Goal: Task Accomplishment & Management: Manage account settings

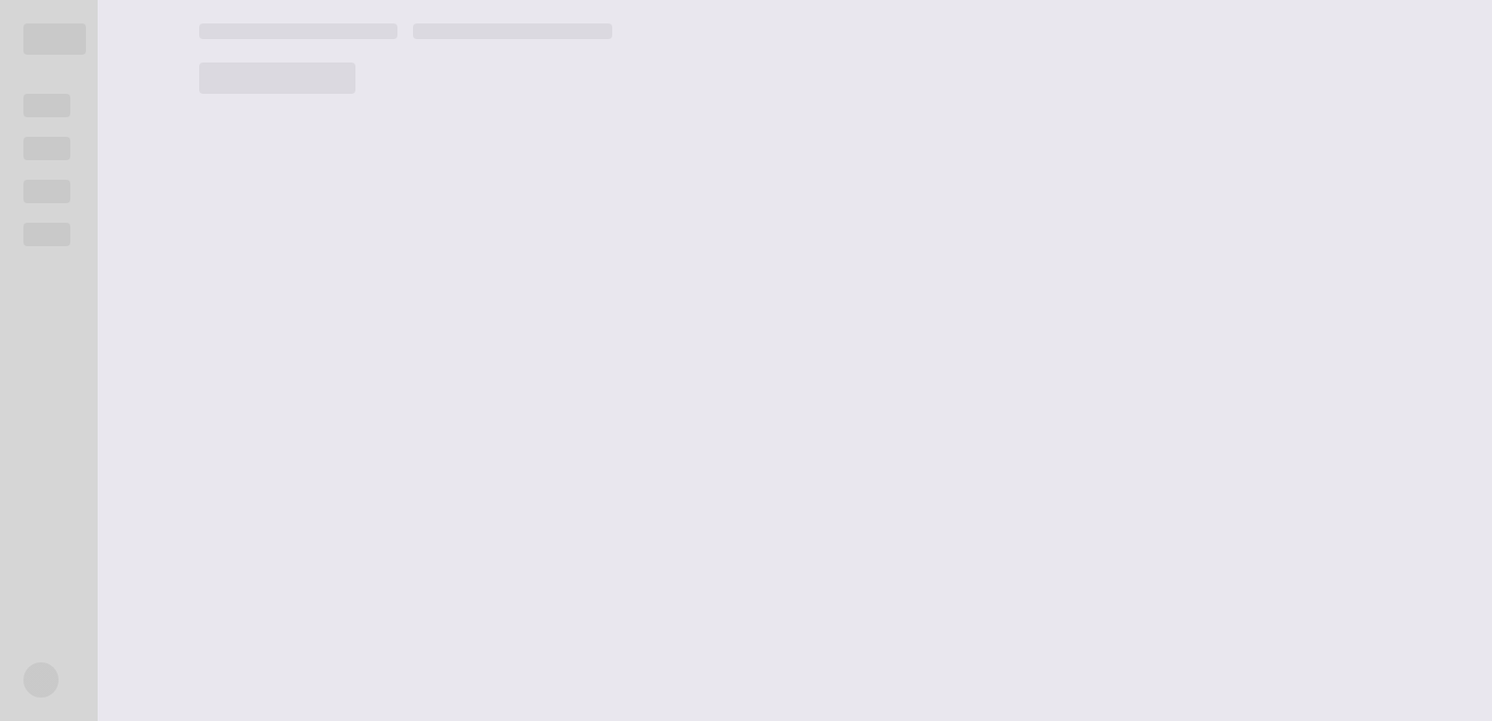
click at [806, 252] on main at bounding box center [834, 360] width 1317 height 721
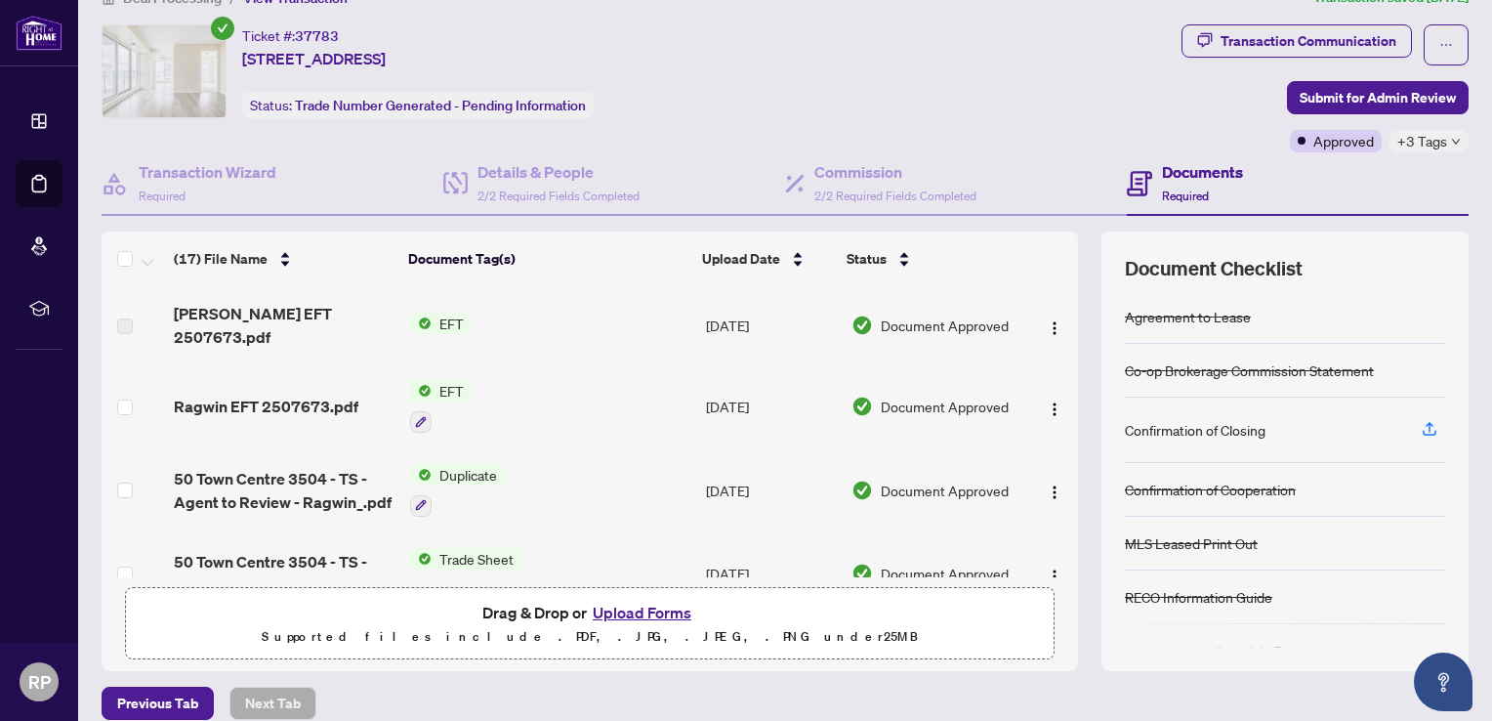
scroll to position [125, 0]
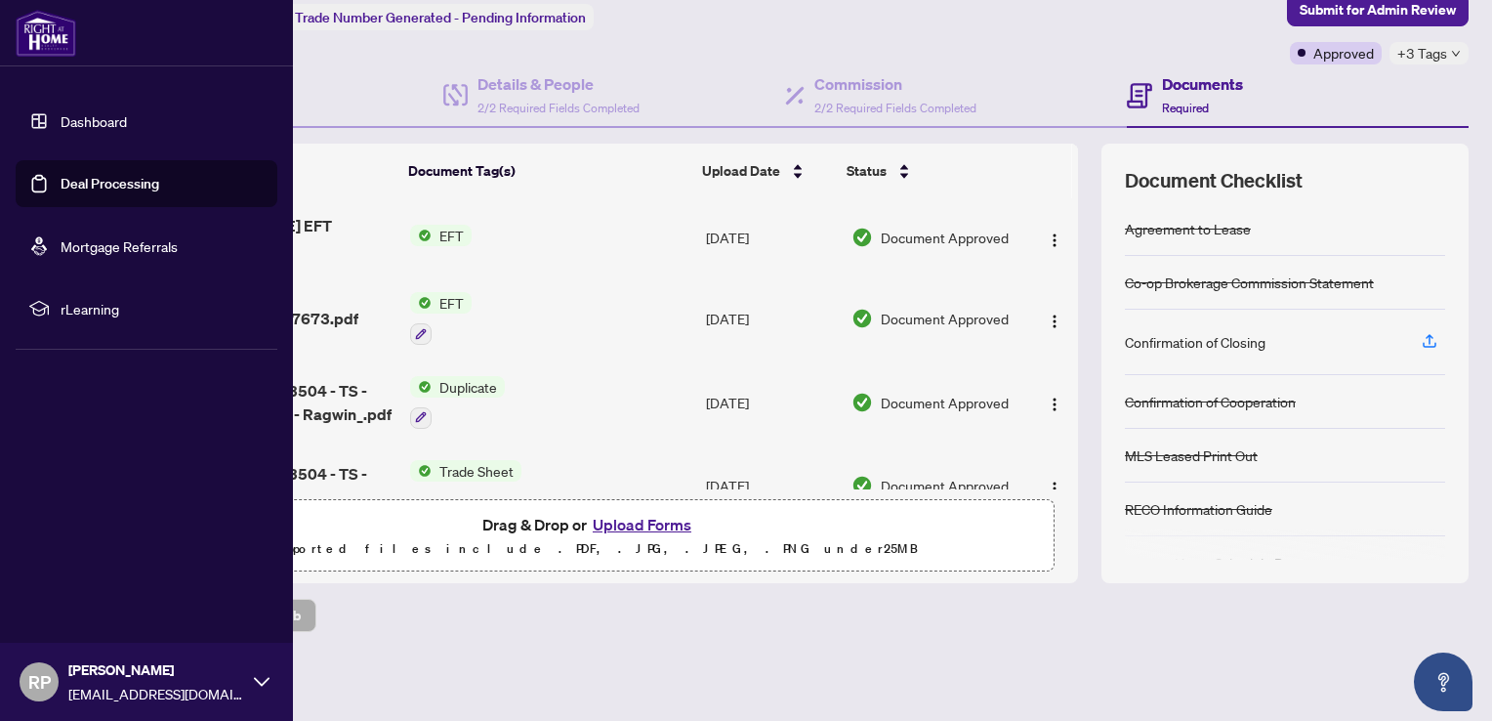
click at [61, 189] on link "Deal Processing" at bounding box center [110, 184] width 99 height 18
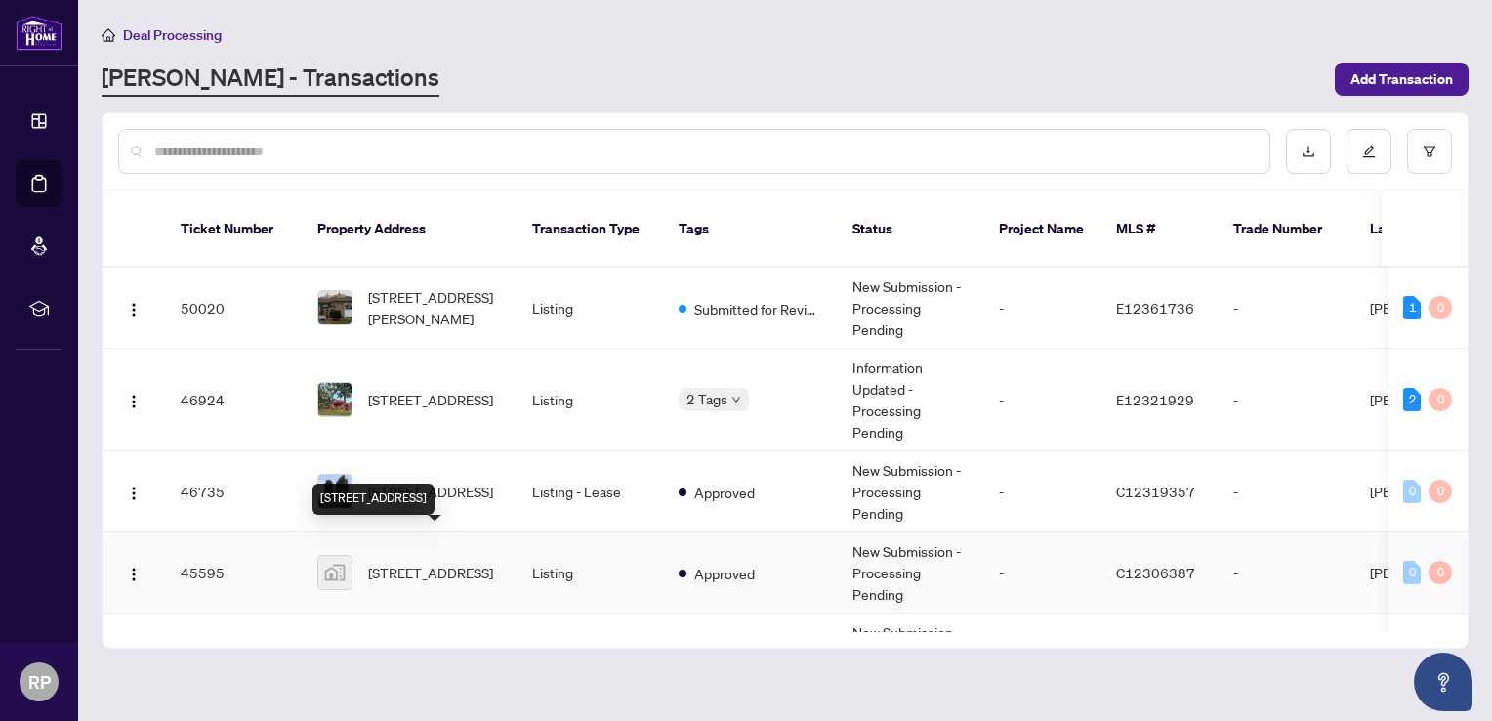
click at [445, 564] on span "[STREET_ADDRESS]" at bounding box center [430, 572] width 125 height 21
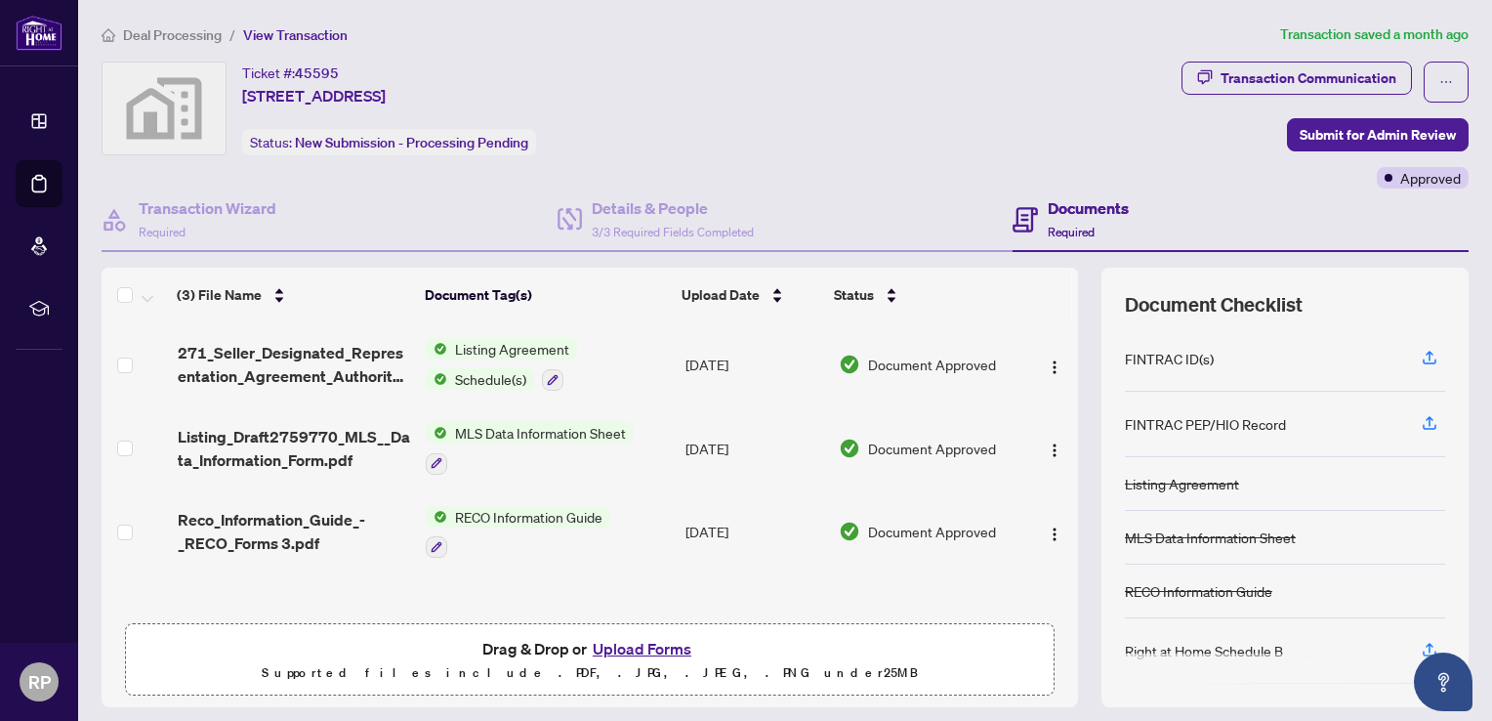
click at [648, 643] on button "Upload Forms" at bounding box center [642, 648] width 110 height 25
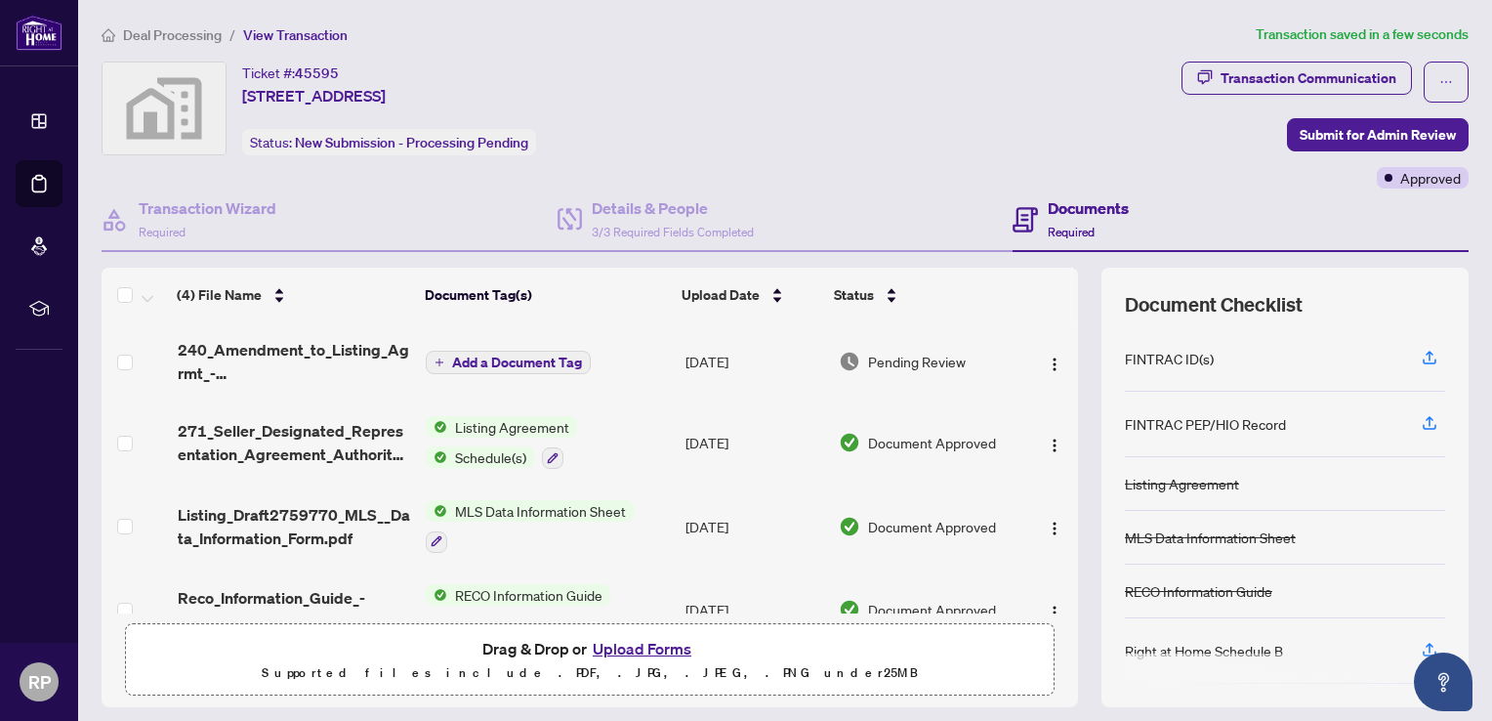
click at [515, 381] on td "Add a Document Tag" at bounding box center [547, 361] width 259 height 78
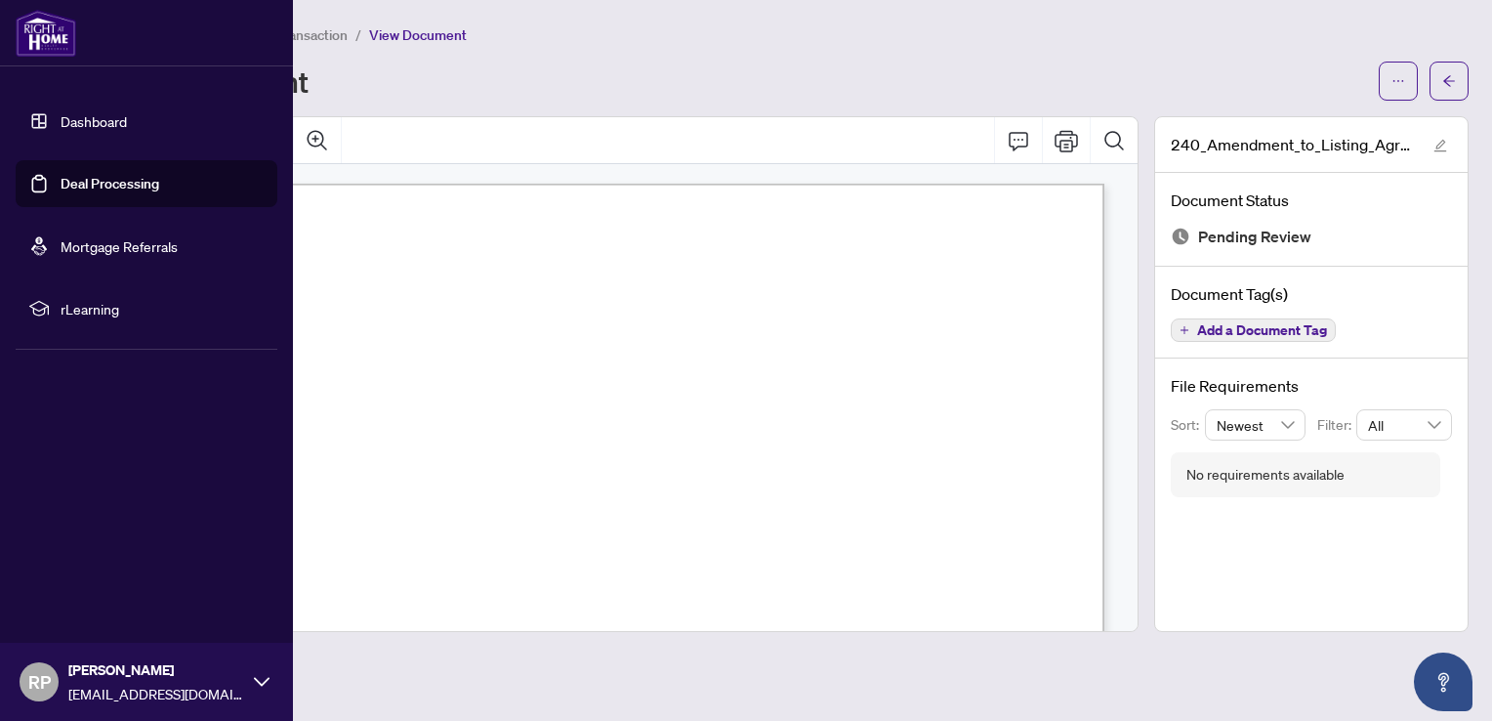
click at [127, 178] on link "Deal Processing" at bounding box center [110, 184] width 99 height 18
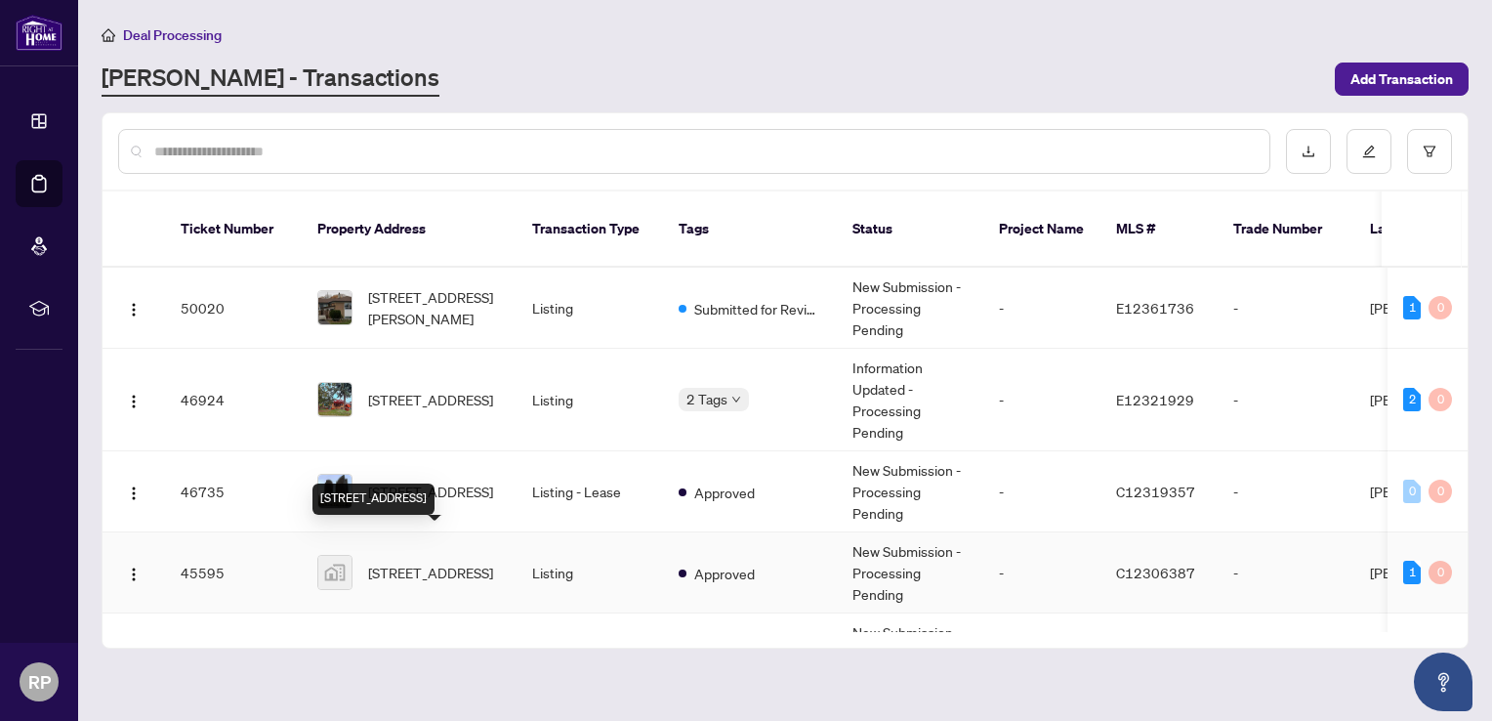
click at [447, 562] on span "[STREET_ADDRESS]" at bounding box center [430, 572] width 125 height 21
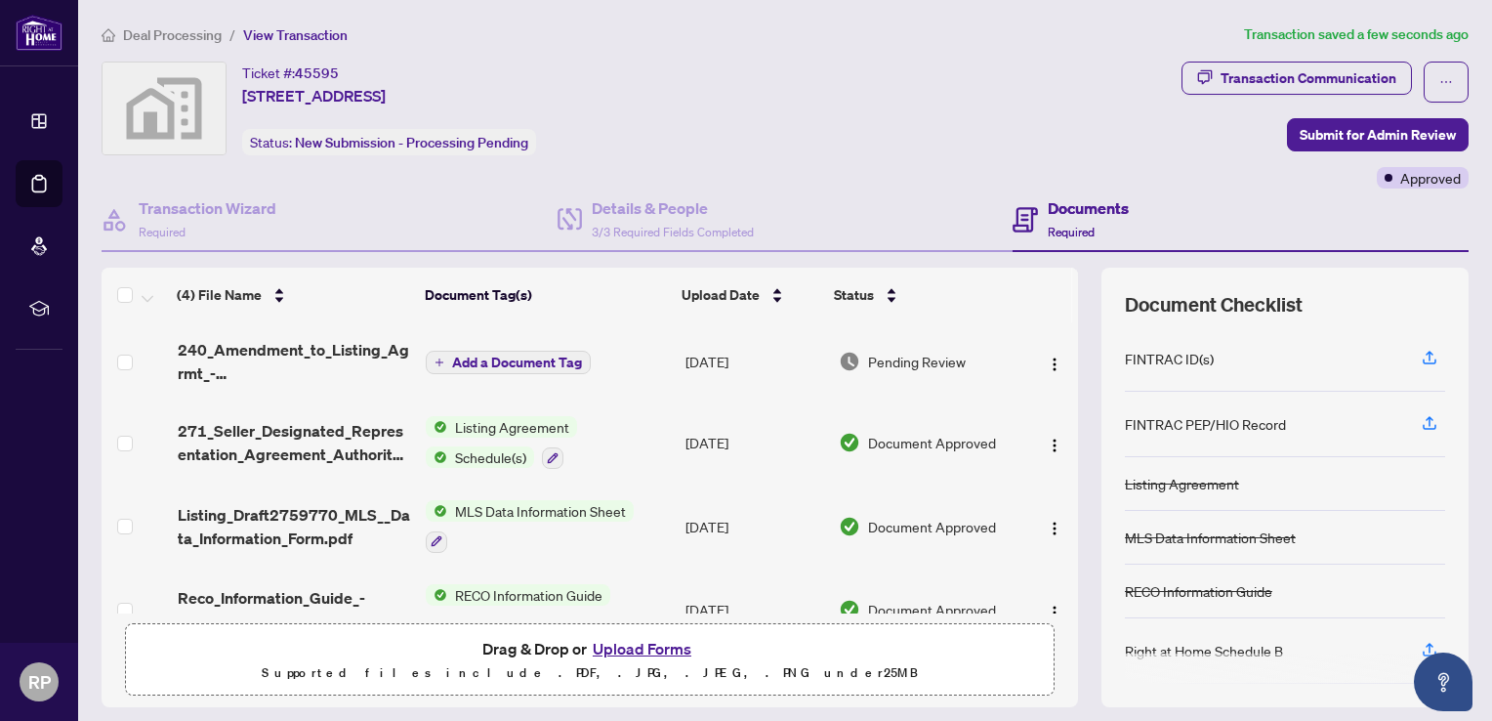
click at [514, 357] on span "Add a Document Tag" at bounding box center [517, 363] width 130 height 14
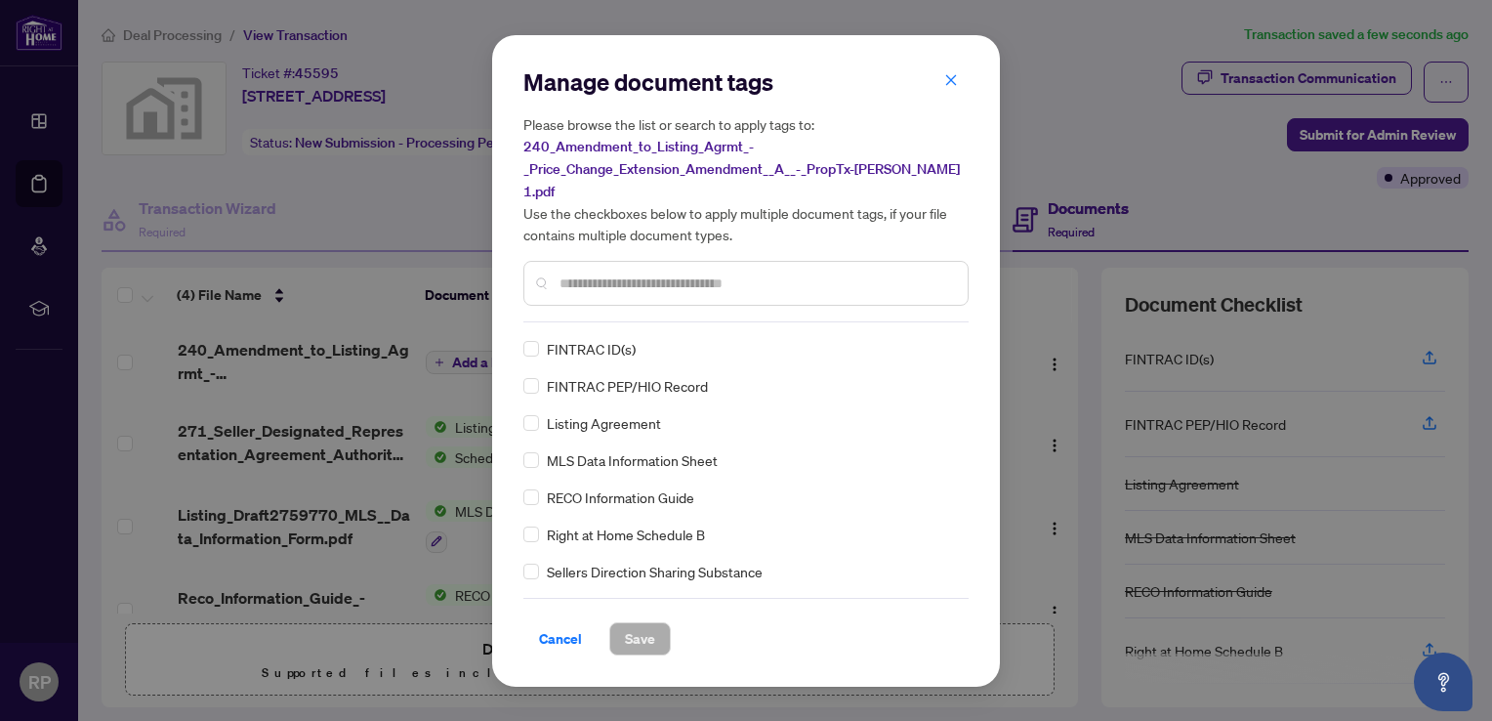
click at [604, 312] on div "Manage document tags Please browse the list or search to apply tags to: 240_Ame…" at bounding box center [746, 360] width 445 height 589
click at [593, 273] on input "text" at bounding box center [756, 283] width 393 height 21
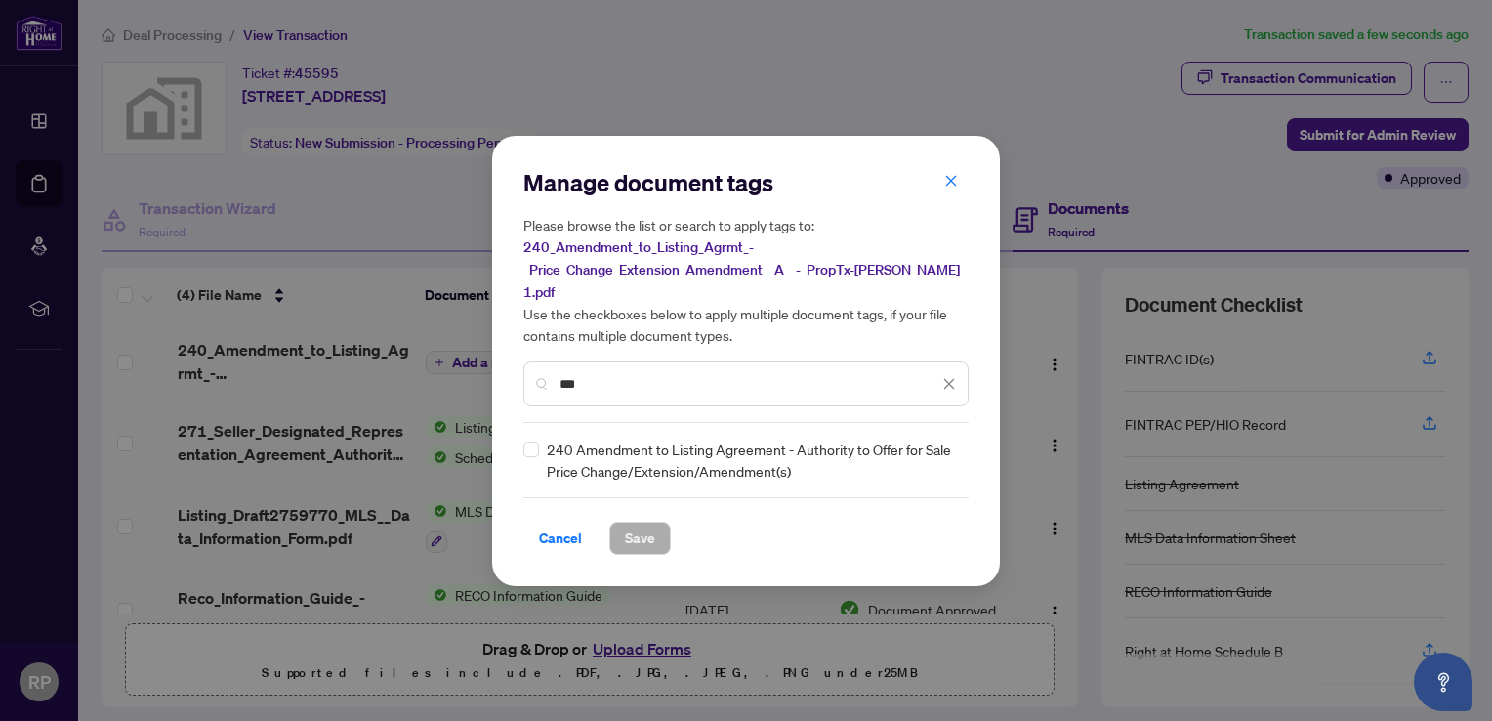
type input "***"
click at [541, 439] on div "240 Amendment to Listing Agreement - Authority to Offer for Sale Price Change/E…" at bounding box center [741, 460] width 434 height 43
click at [626, 533] on span "Save" at bounding box center [640, 538] width 30 height 31
